Goal: Task Accomplishment & Management: Manage account settings

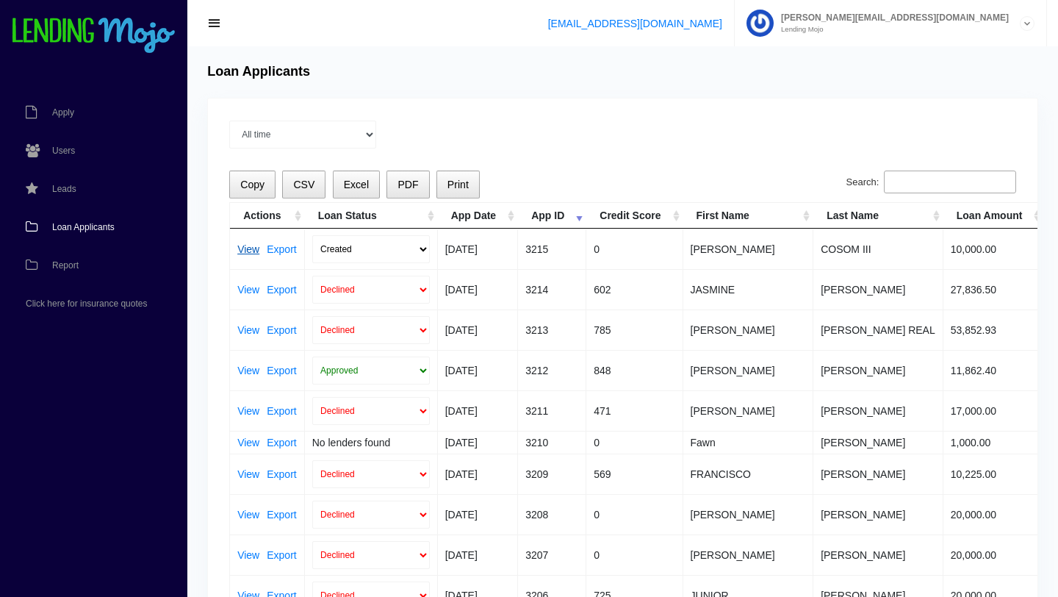
click at [247, 251] on link "View" at bounding box center [248, 249] width 22 height 10
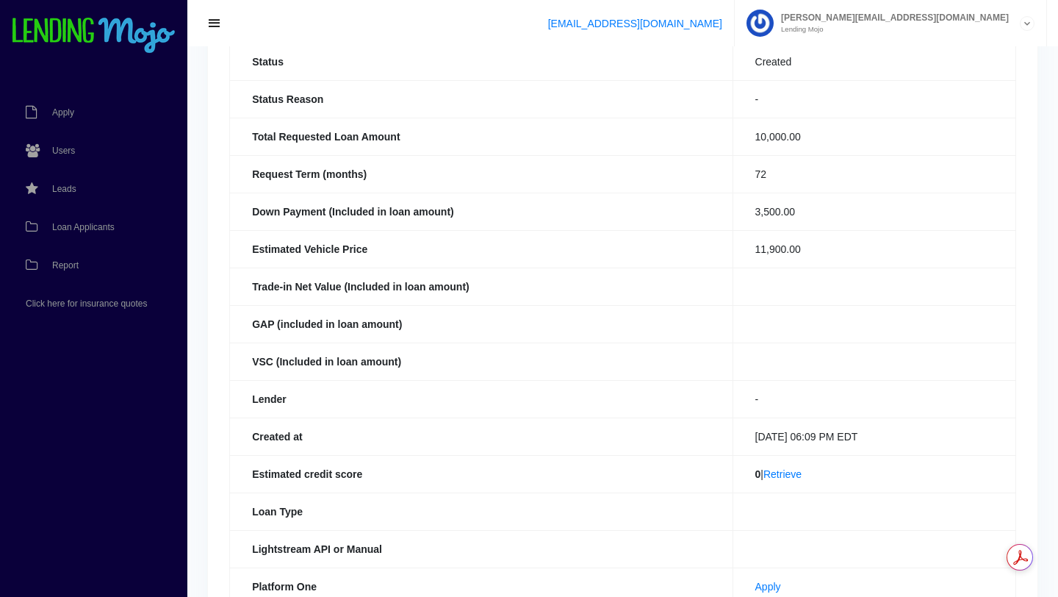
scroll to position [180, 0]
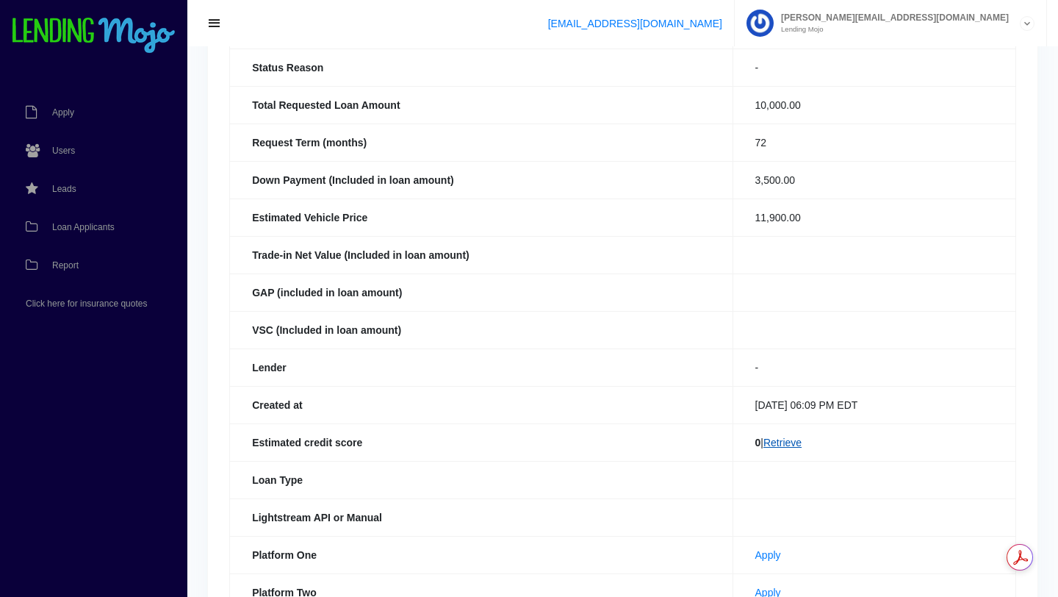
click at [783, 442] on link "Retrieve" at bounding box center [783, 443] width 38 height 12
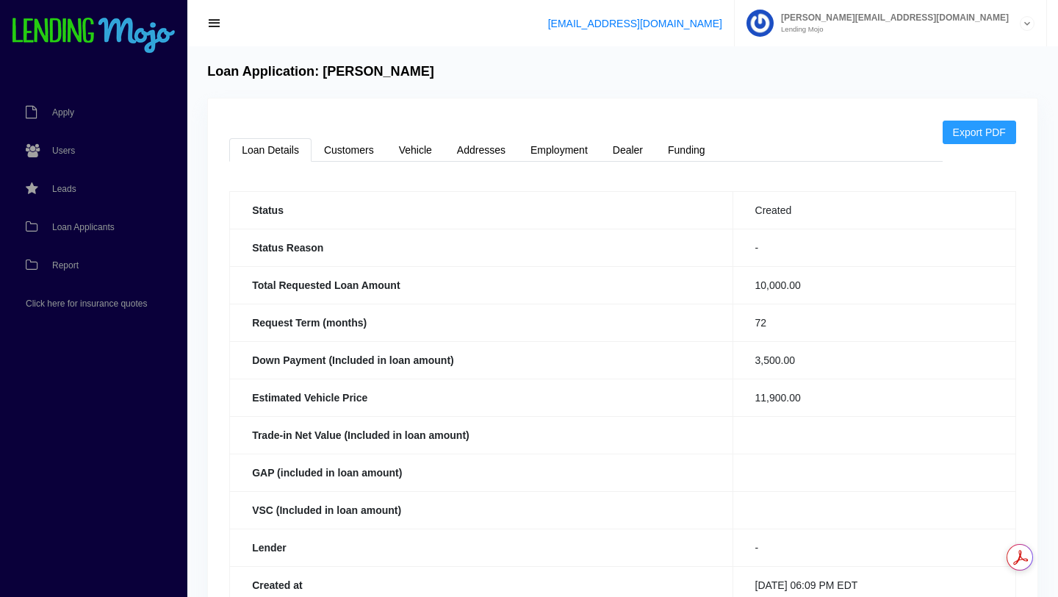
scroll to position [171, 0]
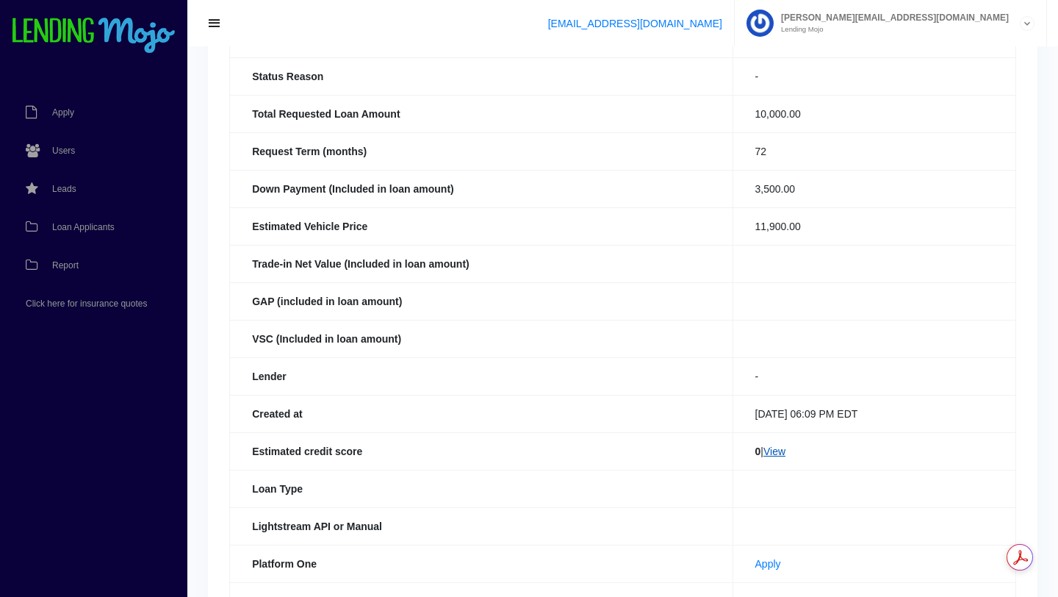
click at [769, 454] on link "View" at bounding box center [775, 451] width 22 height 12
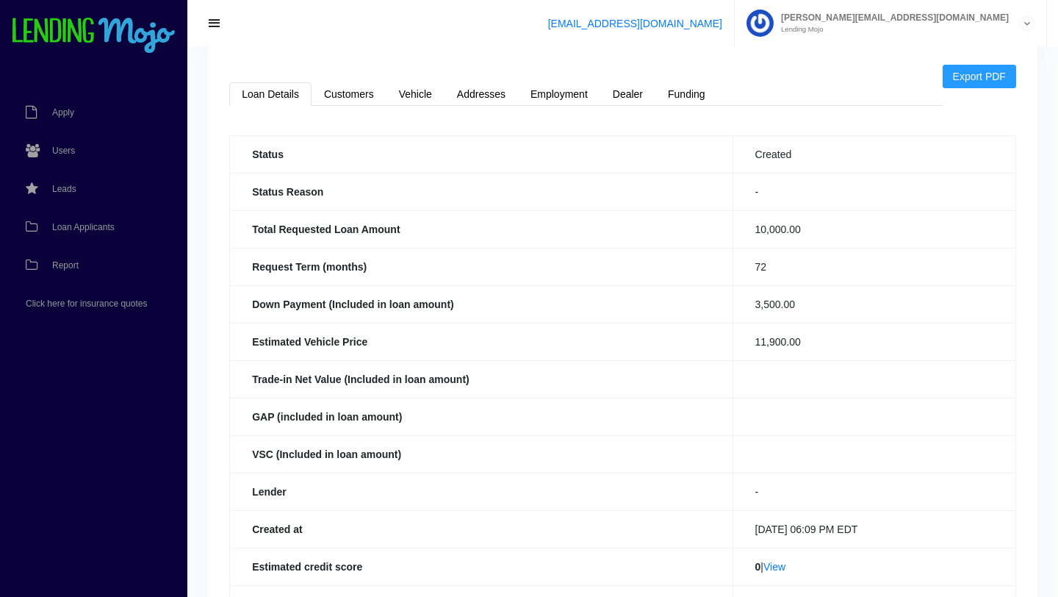
scroll to position [0, 0]
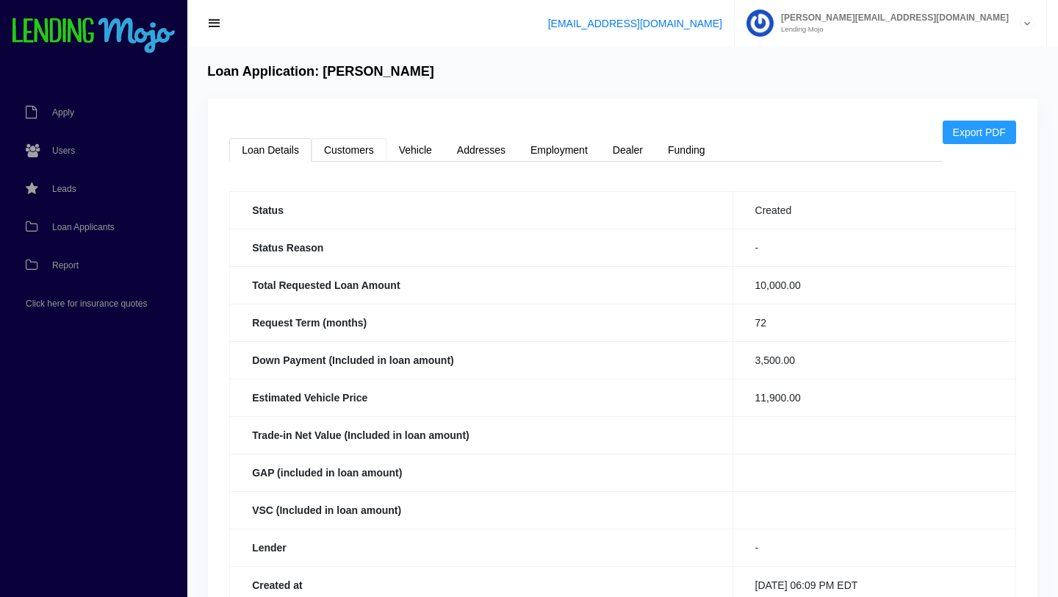
click at [361, 153] on link "Customers" at bounding box center [349, 150] width 75 height 24
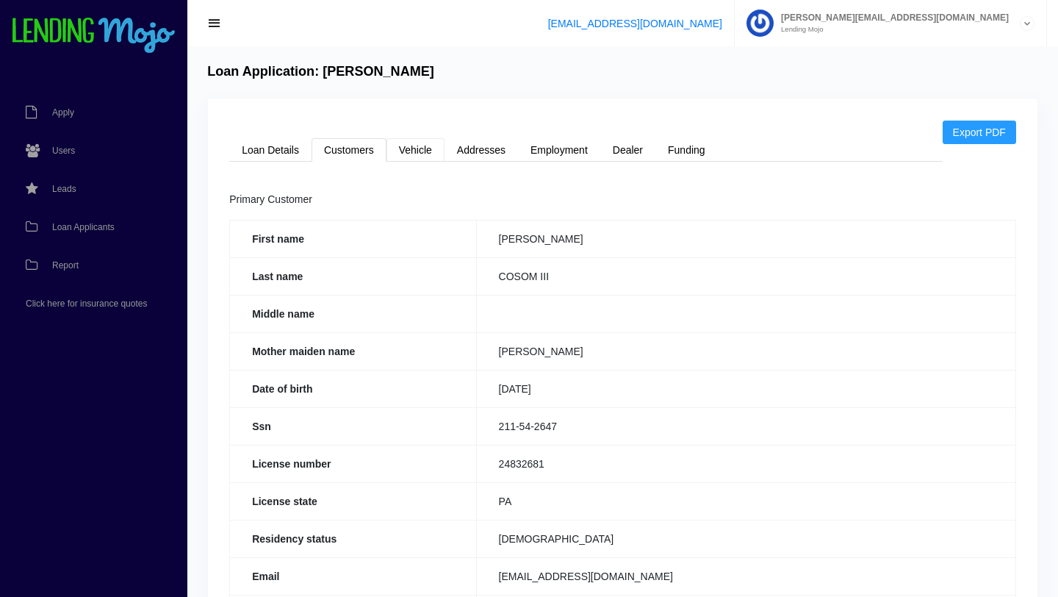
click at [420, 155] on link "Vehicle" at bounding box center [416, 150] width 58 height 24
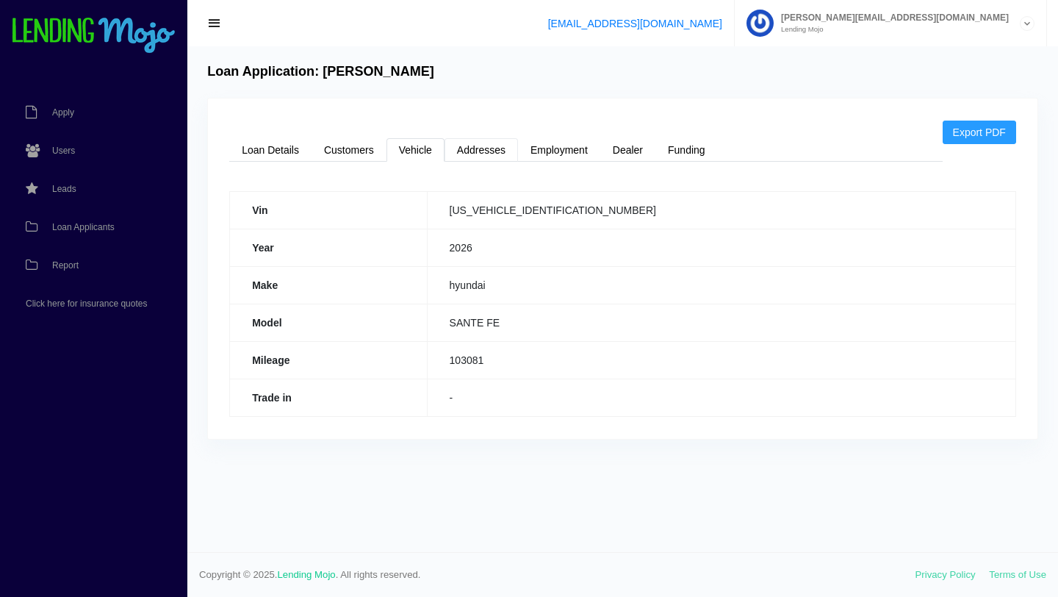
click at [483, 157] on link "Addresses" at bounding box center [482, 150] width 74 height 24
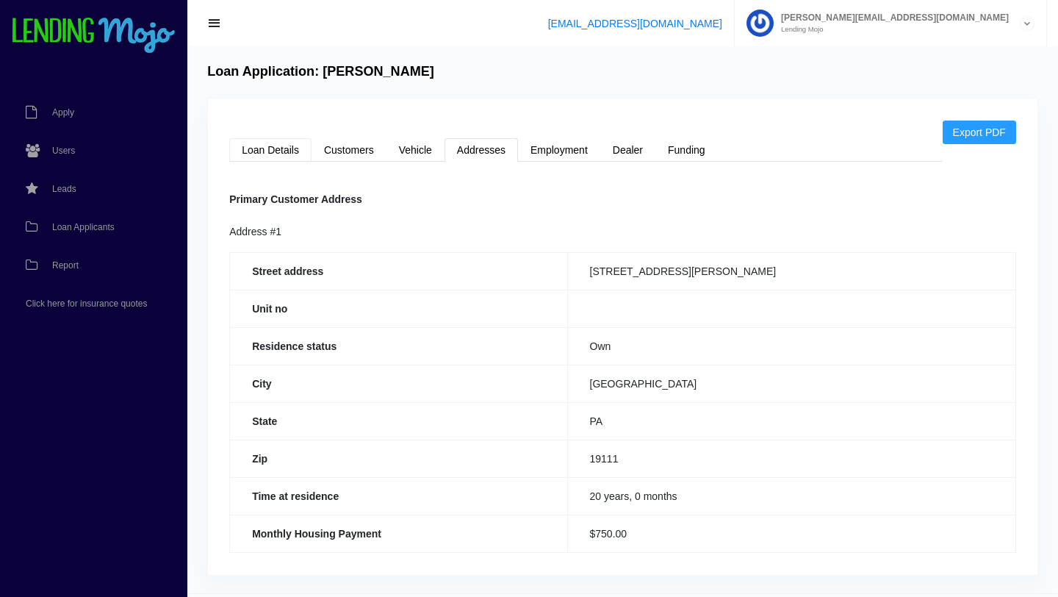
click at [281, 153] on link "Loan Details" at bounding box center [270, 150] width 82 height 24
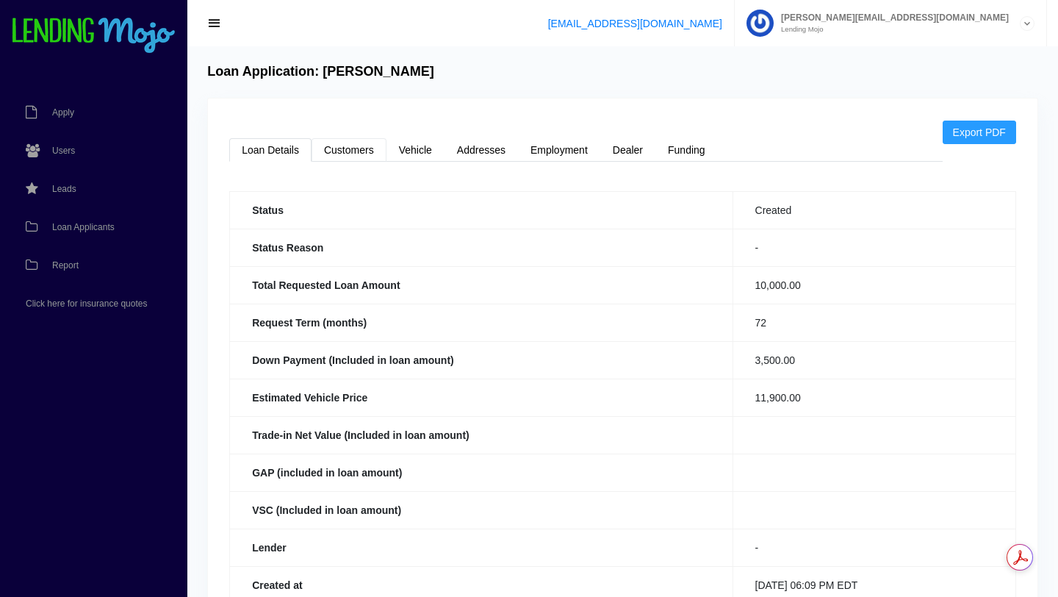
click at [343, 153] on link "Customers" at bounding box center [349, 150] width 75 height 24
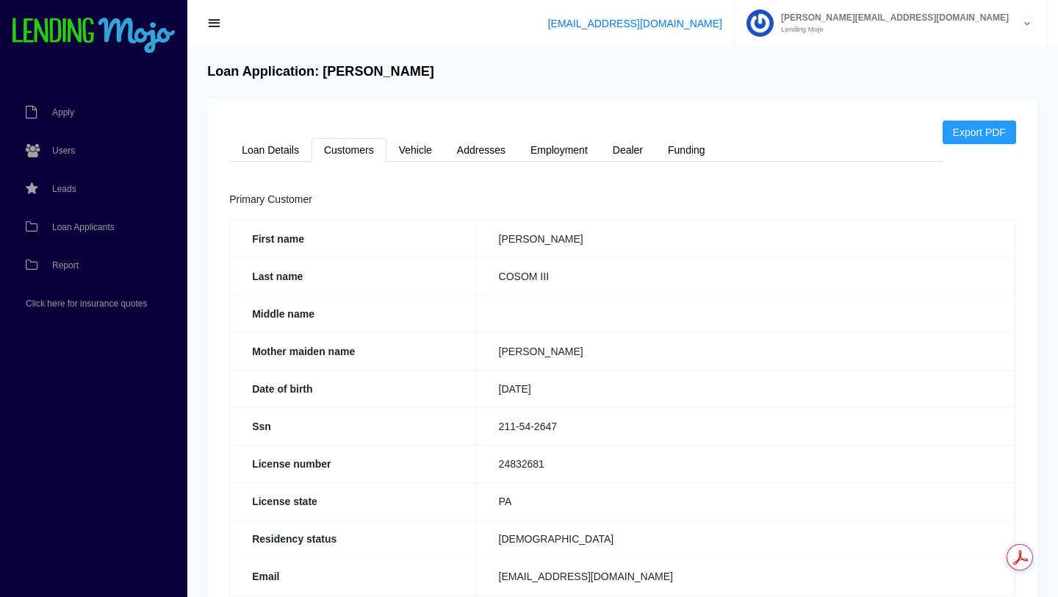
scroll to position [10, 0]
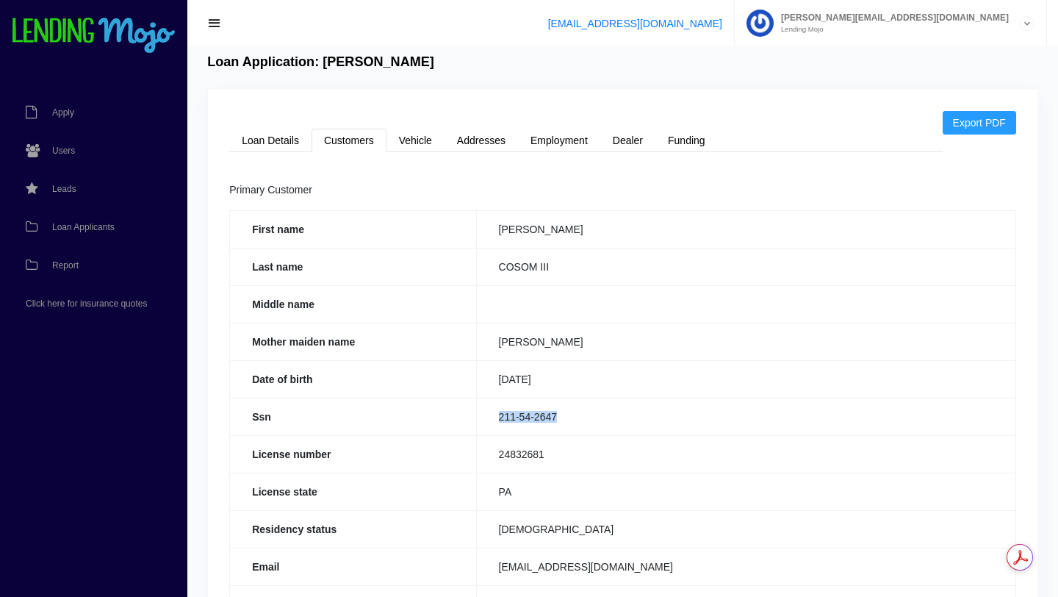
drag, startPoint x: 565, startPoint y: 420, endPoint x: 494, endPoint y: 412, distance: 71.8
click at [494, 412] on td "211-54-2647" at bounding box center [746, 416] width 540 height 37
copy td "211-54-2647"
click at [277, 141] on link "Loan Details" at bounding box center [270, 141] width 82 height 24
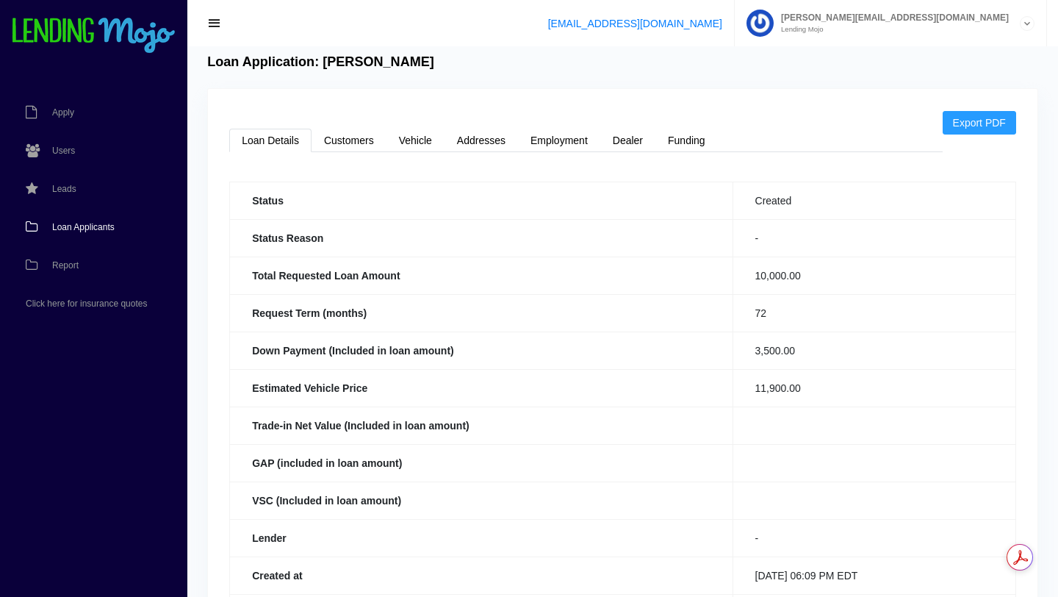
click at [101, 227] on span "Loan Applicants" at bounding box center [83, 227] width 62 height 9
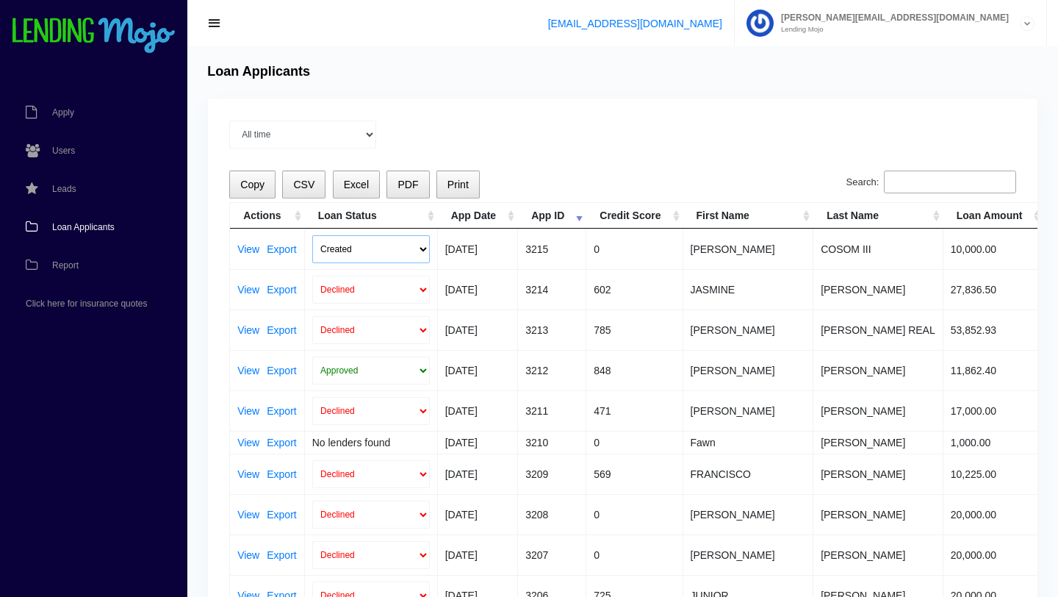
click at [422, 251] on select "Created Submitted" at bounding box center [371, 249] width 118 height 28
select select "submitted"
click at [312, 235] on select "Created Submitted" at bounding box center [371, 249] width 118 height 28
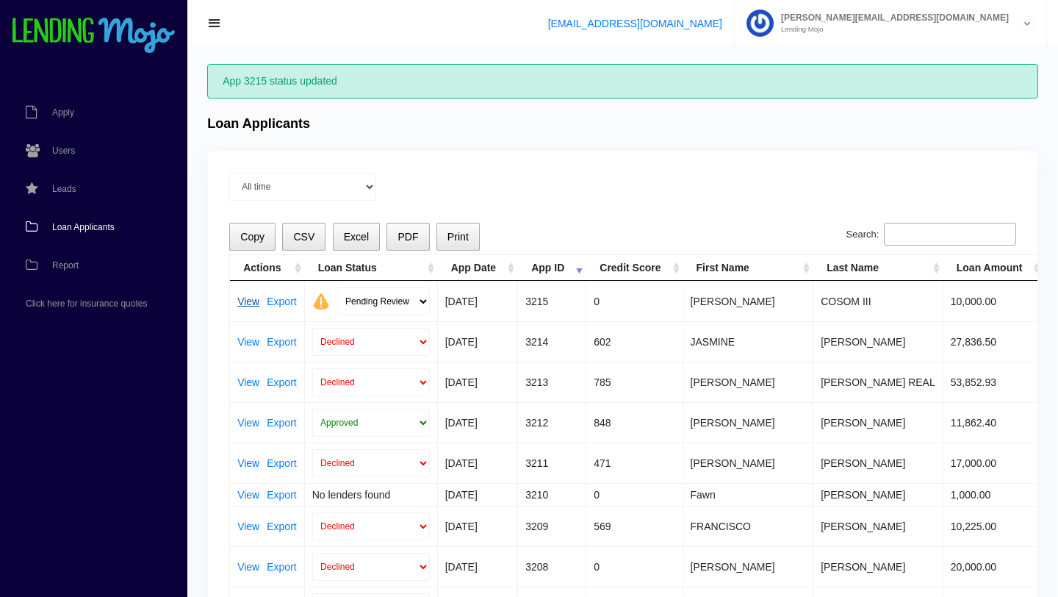
click at [248, 307] on link "View" at bounding box center [248, 301] width 22 height 10
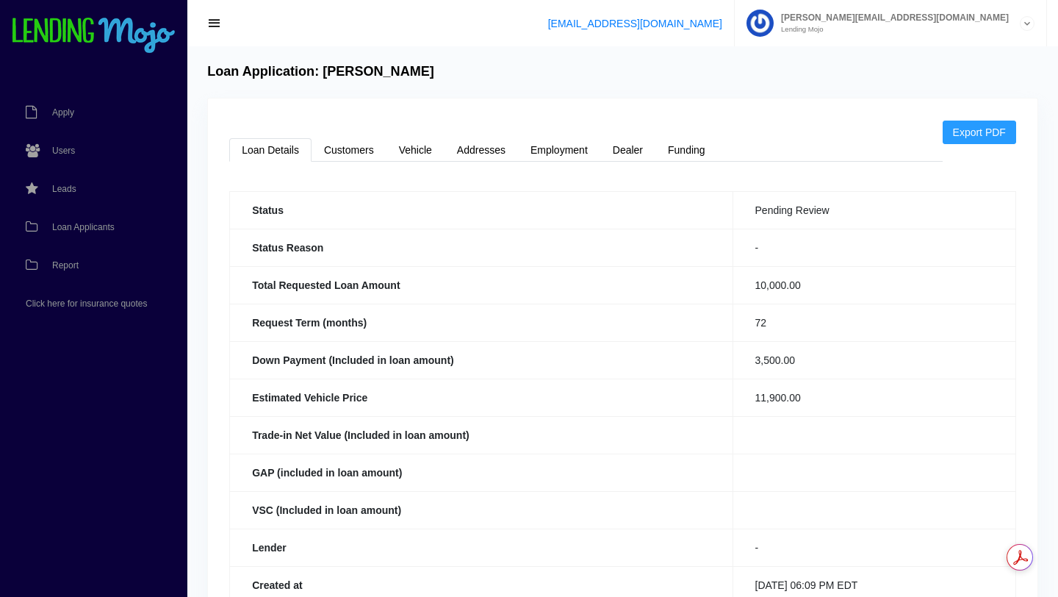
scroll to position [146, 0]
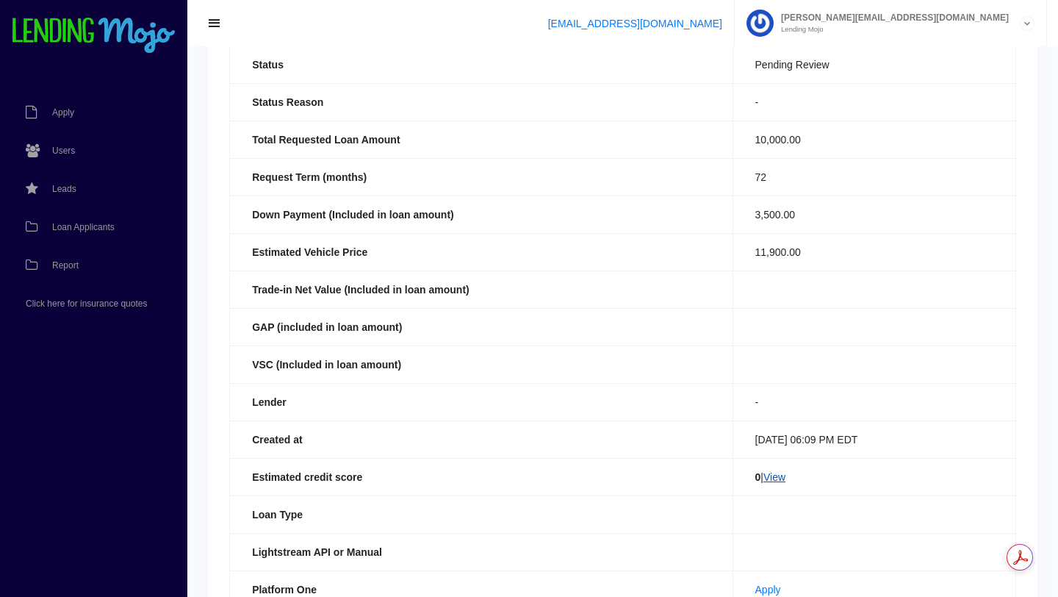
click at [772, 480] on link "View" at bounding box center [775, 477] width 22 height 12
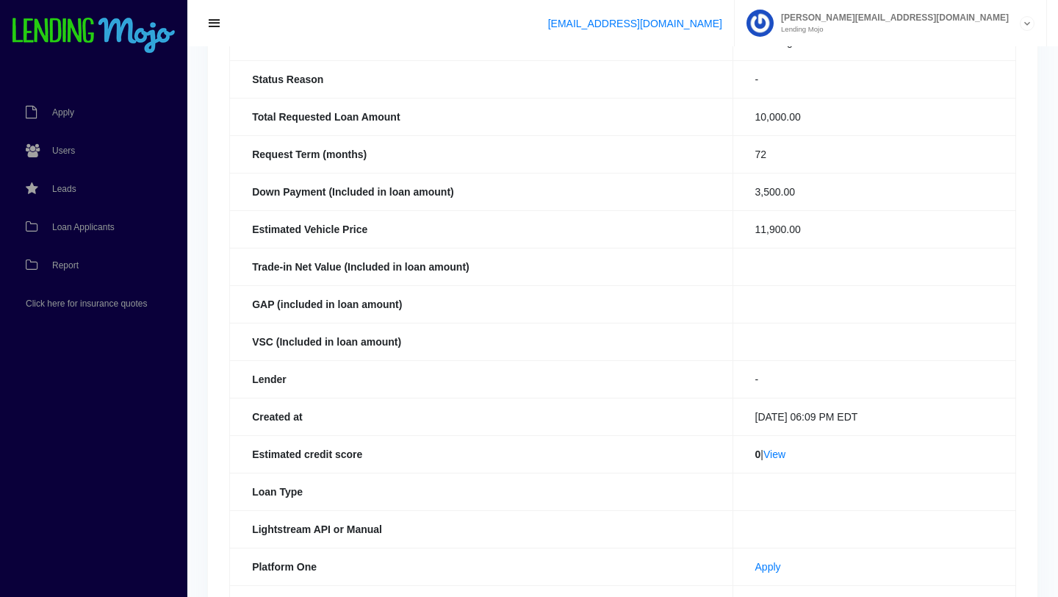
scroll to position [354, 0]
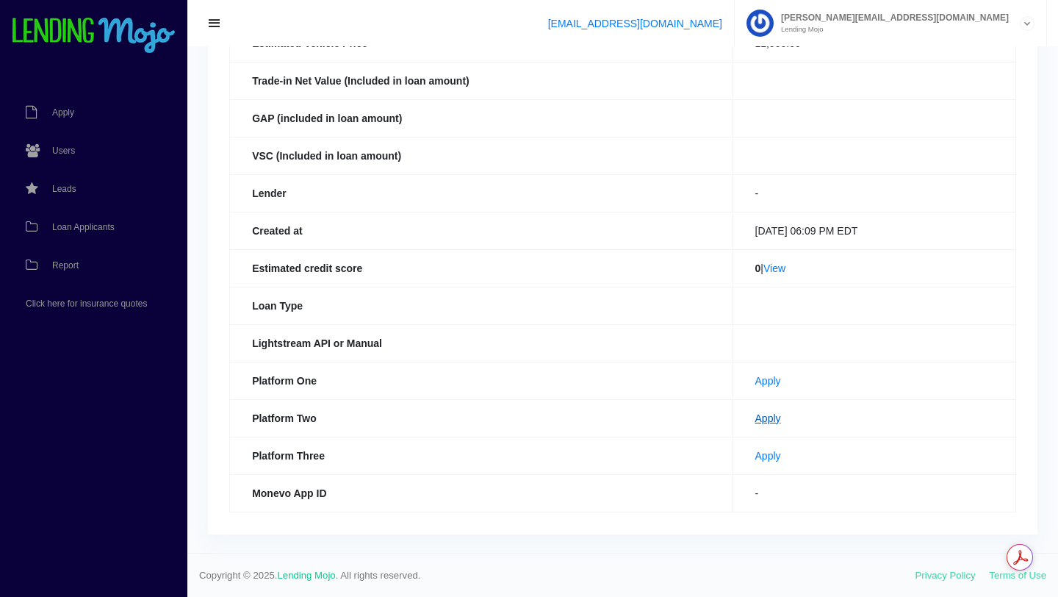
click at [756, 420] on link "Apply" at bounding box center [769, 418] width 26 height 12
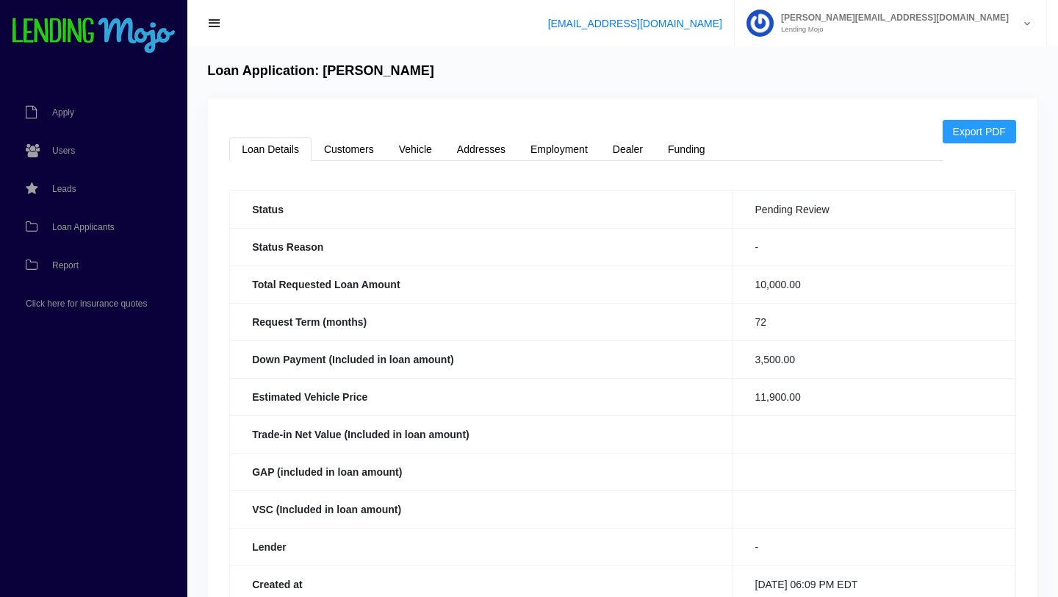
scroll to position [0, 0]
click at [346, 140] on link "Customers" at bounding box center [349, 150] width 75 height 24
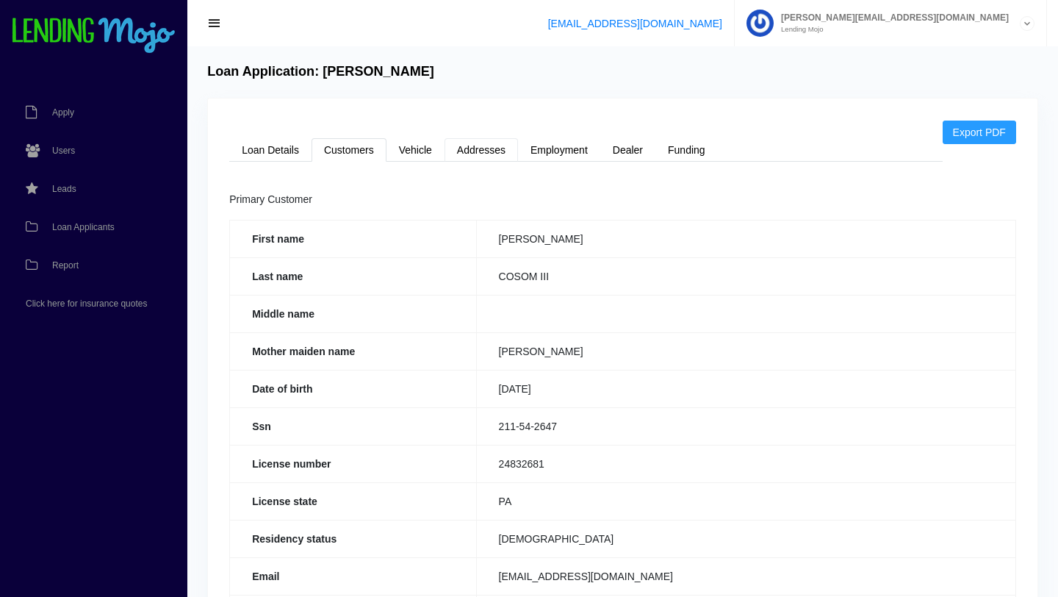
click at [465, 150] on link "Addresses" at bounding box center [482, 150] width 74 height 24
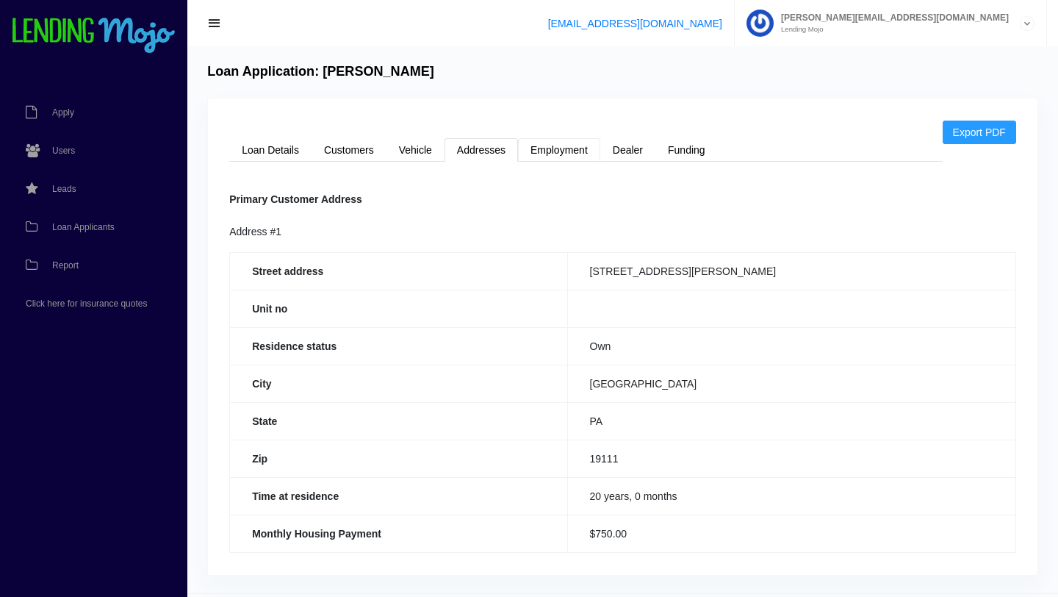
click at [567, 153] on link "Employment" at bounding box center [559, 150] width 82 height 24
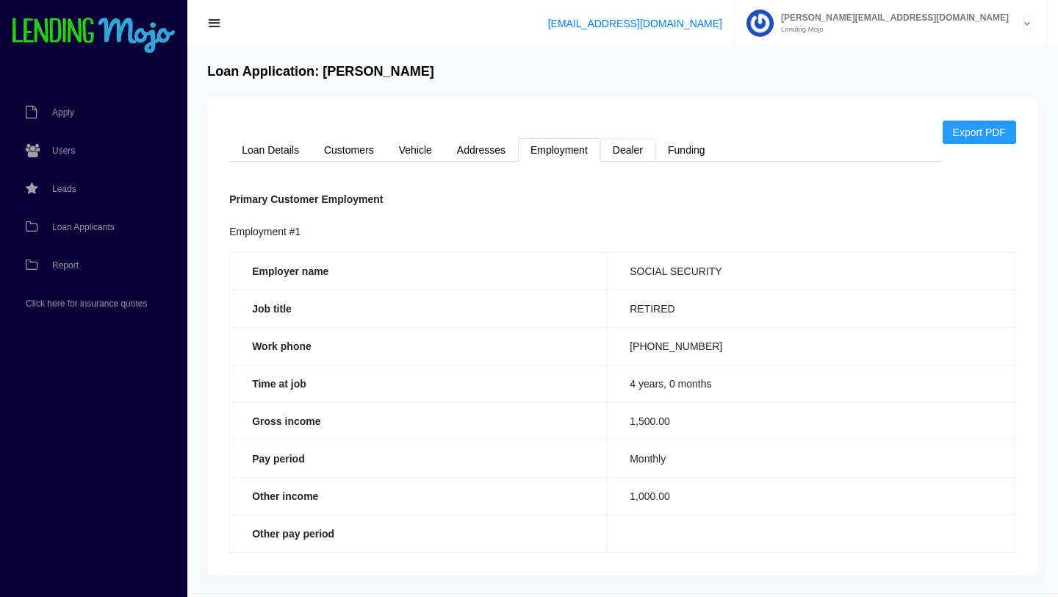
click at [626, 153] on link "Dealer" at bounding box center [628, 150] width 55 height 24
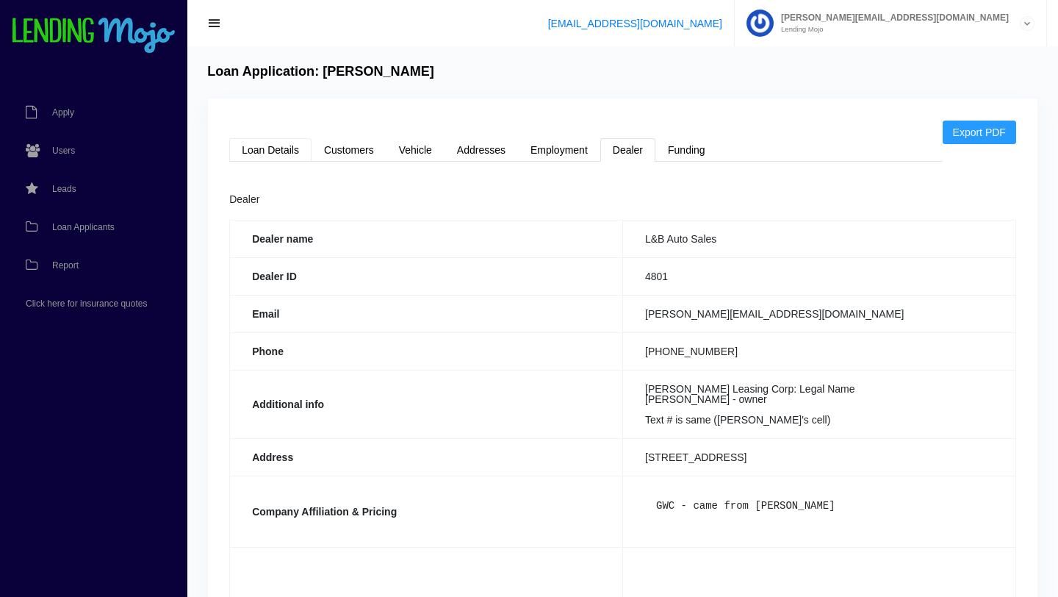
click at [270, 148] on link "Loan Details" at bounding box center [270, 150] width 82 height 24
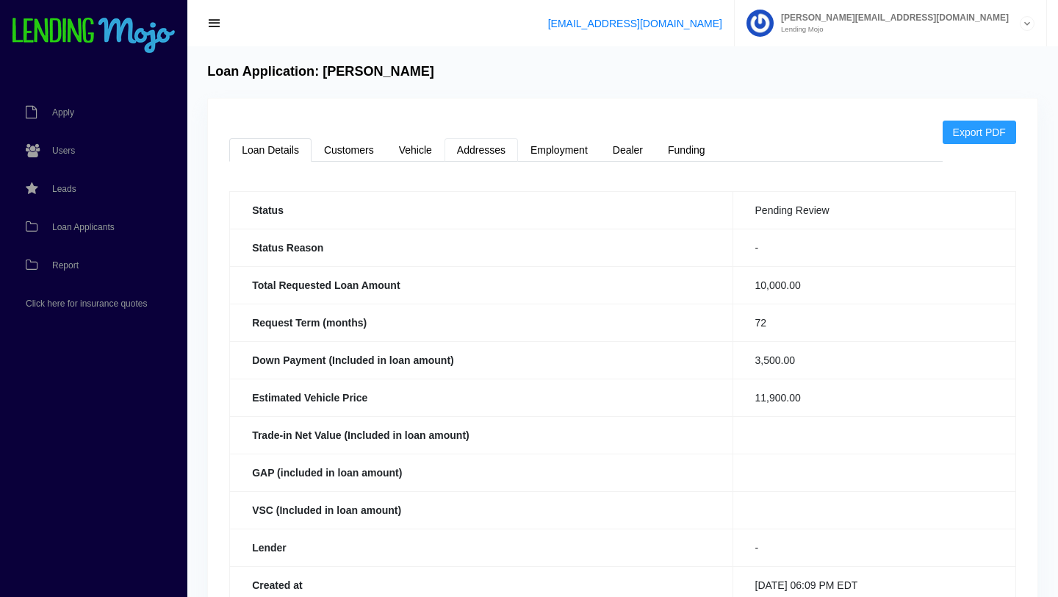
click at [484, 156] on link "Addresses" at bounding box center [482, 150] width 74 height 24
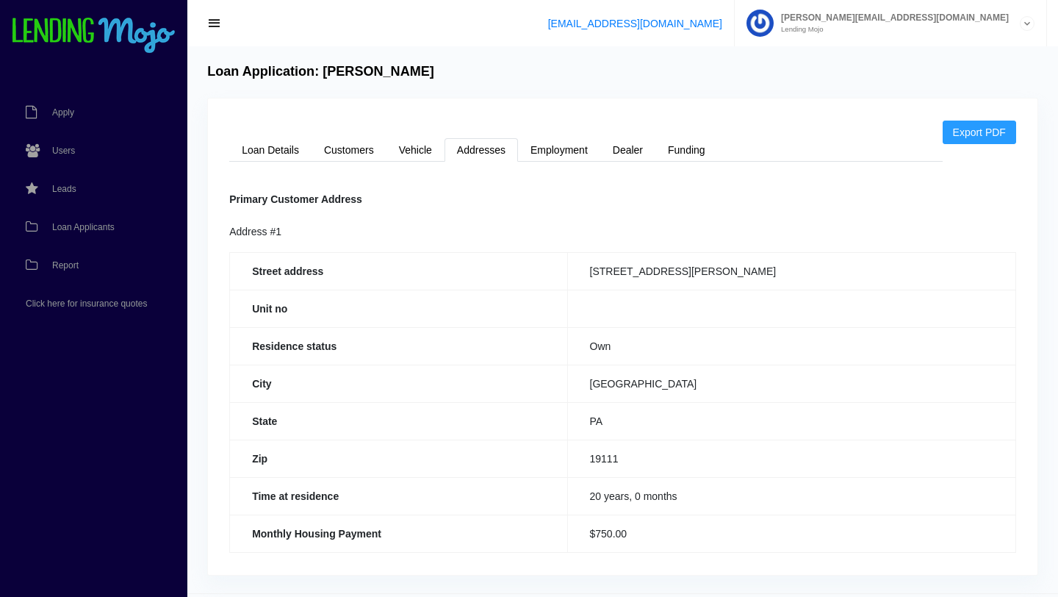
scroll to position [40, 0]
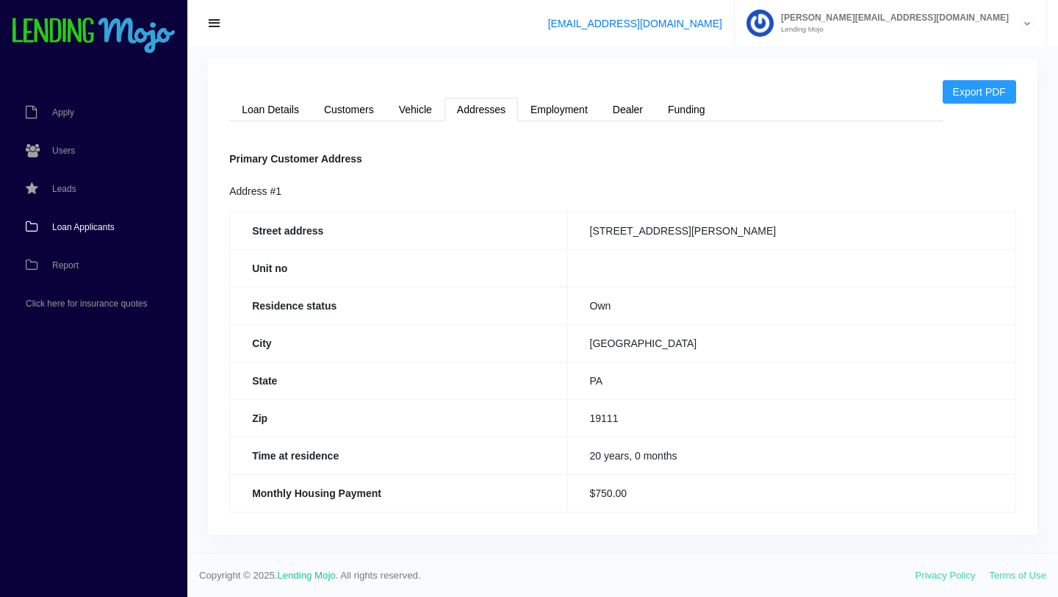
click at [85, 227] on span "Loan Applicants" at bounding box center [83, 227] width 62 height 9
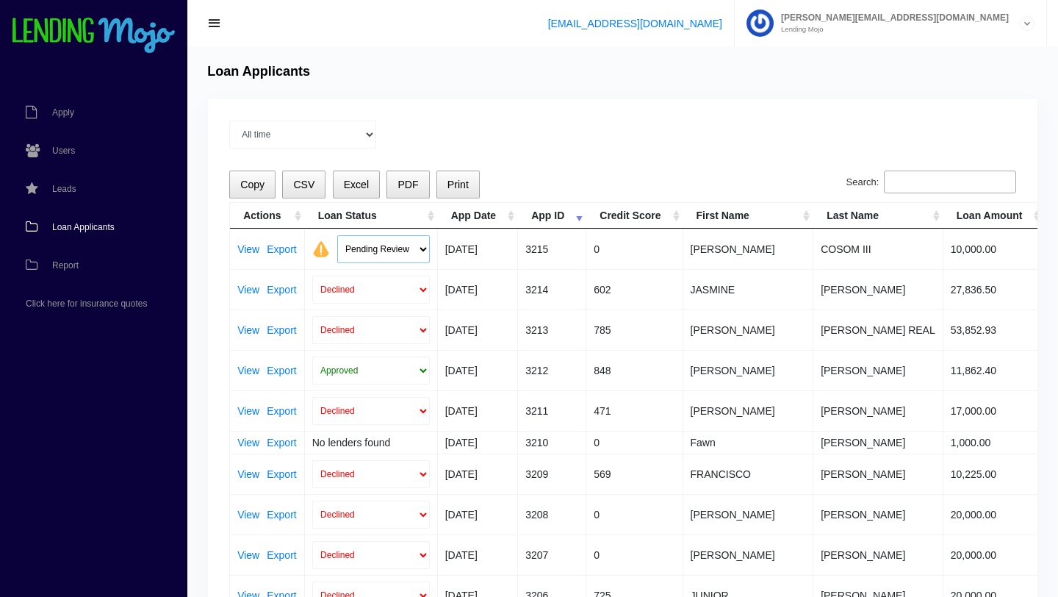
click at [418, 249] on select "Pending Review Approve Decline Unqualified" at bounding box center [383, 249] width 93 height 28
select select "declined"
click at [337, 235] on select "Pending Review Approve Decline Unqualified" at bounding box center [383, 249] width 93 height 28
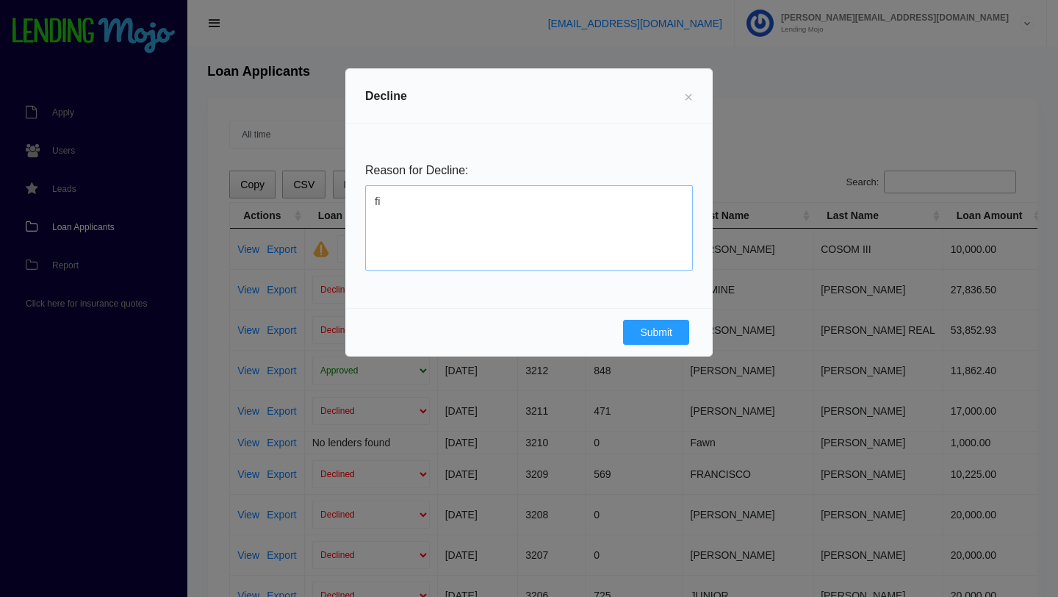
type textarea "f"
type textarea "n"
type textarea "no fico"
click at [664, 326] on button "Submit" at bounding box center [656, 332] width 66 height 25
click at [653, 327] on button "Submit" at bounding box center [656, 332] width 66 height 25
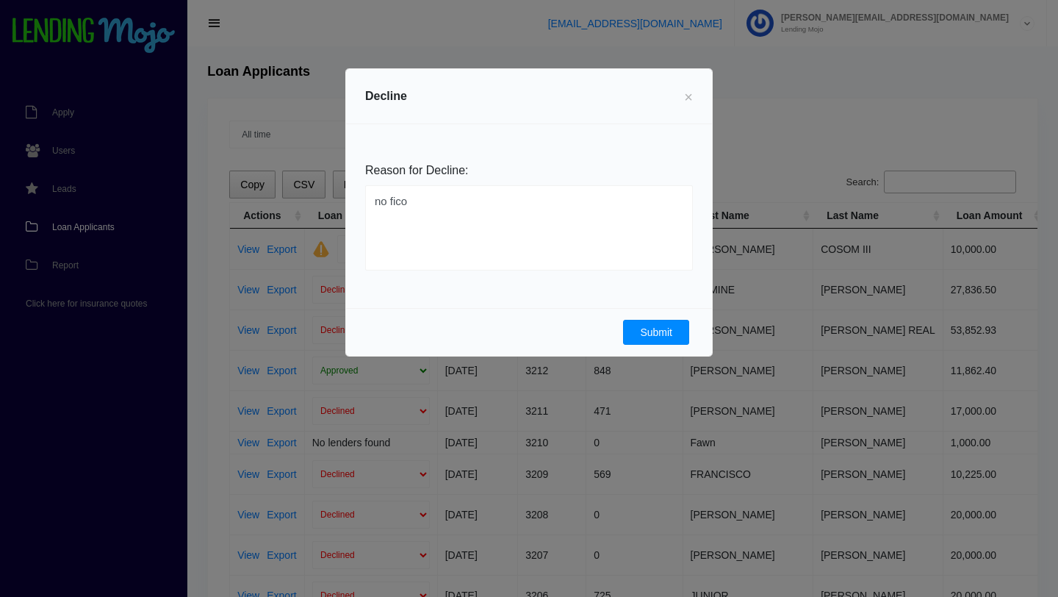
click at [651, 333] on button "Submit" at bounding box center [656, 332] width 66 height 25
